Goal: Find specific page/section: Find specific page/section

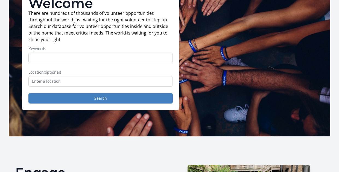
scroll to position [55, 0]
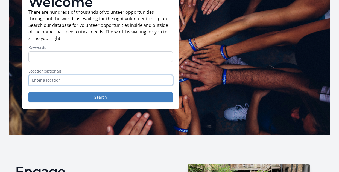
click at [71, 80] on input "text" at bounding box center [100, 80] width 144 height 10
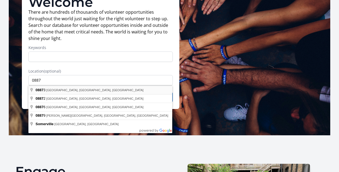
type input "[GEOGRAPHIC_DATA], [GEOGRAPHIC_DATA]"
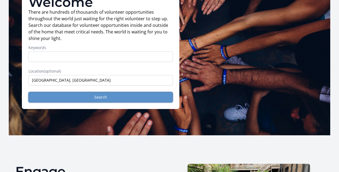
click at [67, 98] on button "Search" at bounding box center [100, 97] width 144 height 10
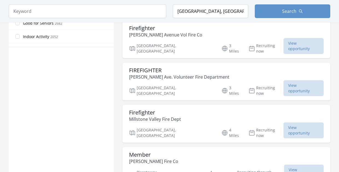
scroll to position [383, 0]
